Goal: Information Seeking & Learning: Understand process/instructions

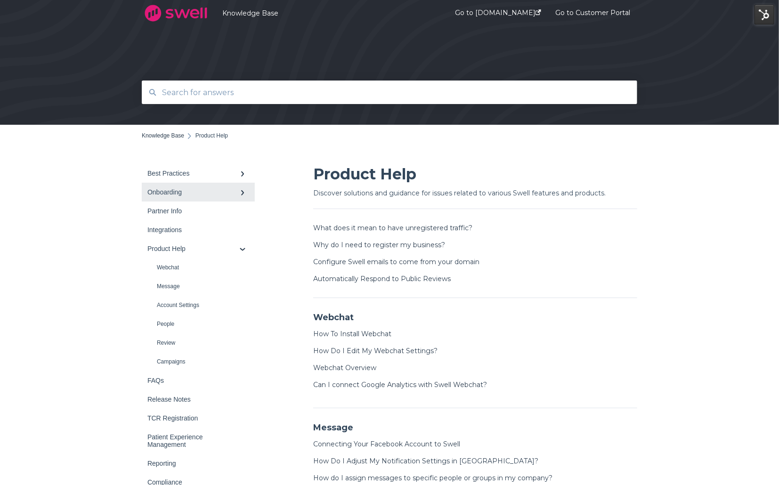
click at [160, 187] on link "Onboarding" at bounding box center [198, 192] width 113 height 19
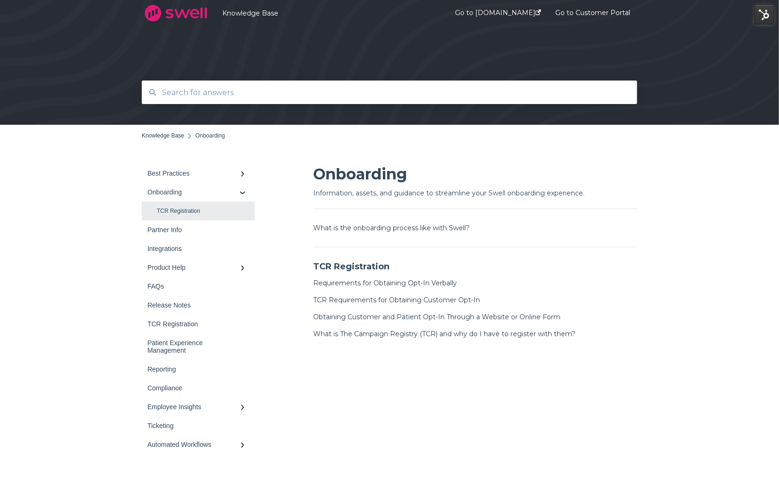
click at [173, 210] on link "TCR Registration" at bounding box center [198, 210] width 113 height 19
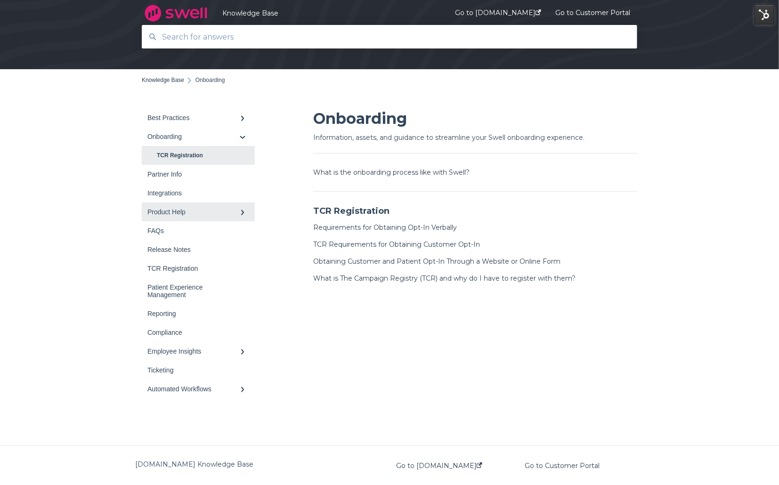
scroll to position [62, 0]
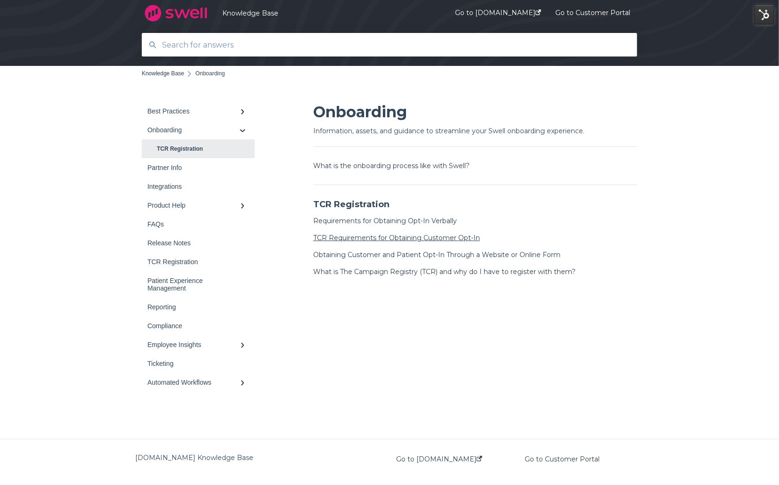
click at [396, 235] on link "TCR Requirements for Obtaining Customer Opt-In" at bounding box center [396, 237] width 167 height 8
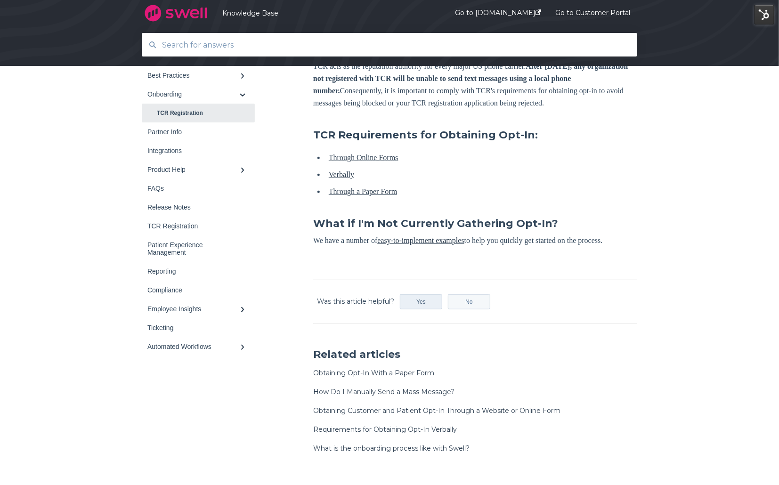
scroll to position [222, 0]
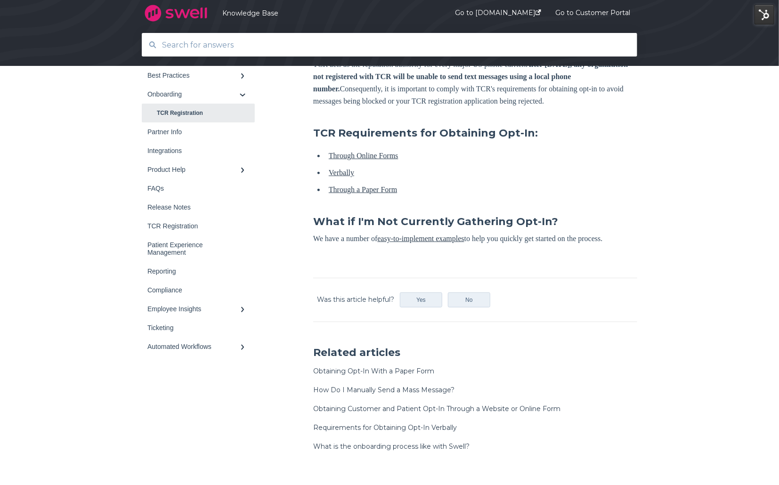
click at [427, 242] on link "easy-to-implement examples" at bounding box center [420, 238] width 87 height 8
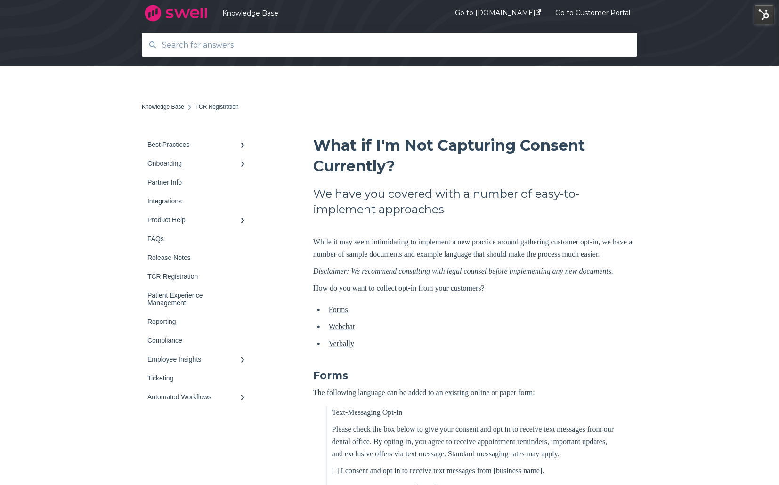
scroll to position [10, 0]
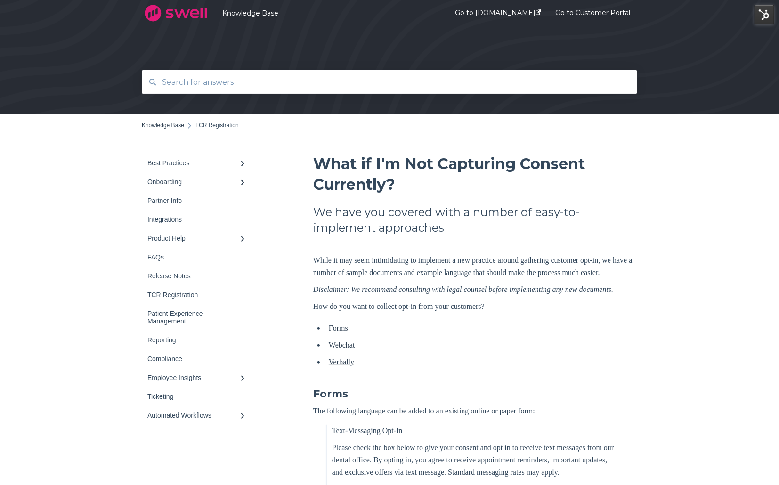
click at [345, 332] on link "Forms" at bounding box center [338, 328] width 19 height 8
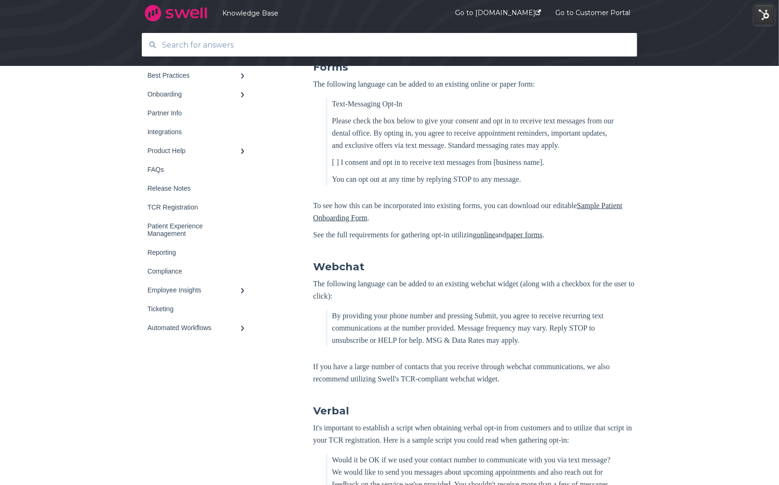
scroll to position [342, 0]
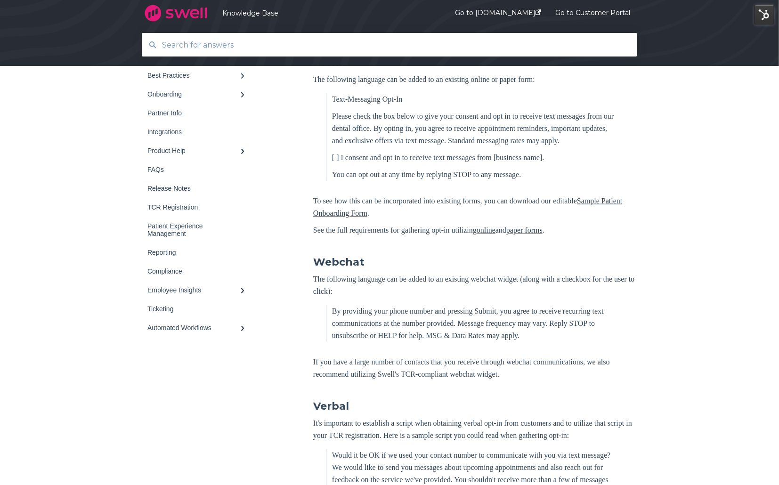
click at [374, 217] on link "Sample Patient Onboarding Form" at bounding box center [467, 207] width 309 height 20
